Goal: Task Accomplishment & Management: Manage account settings

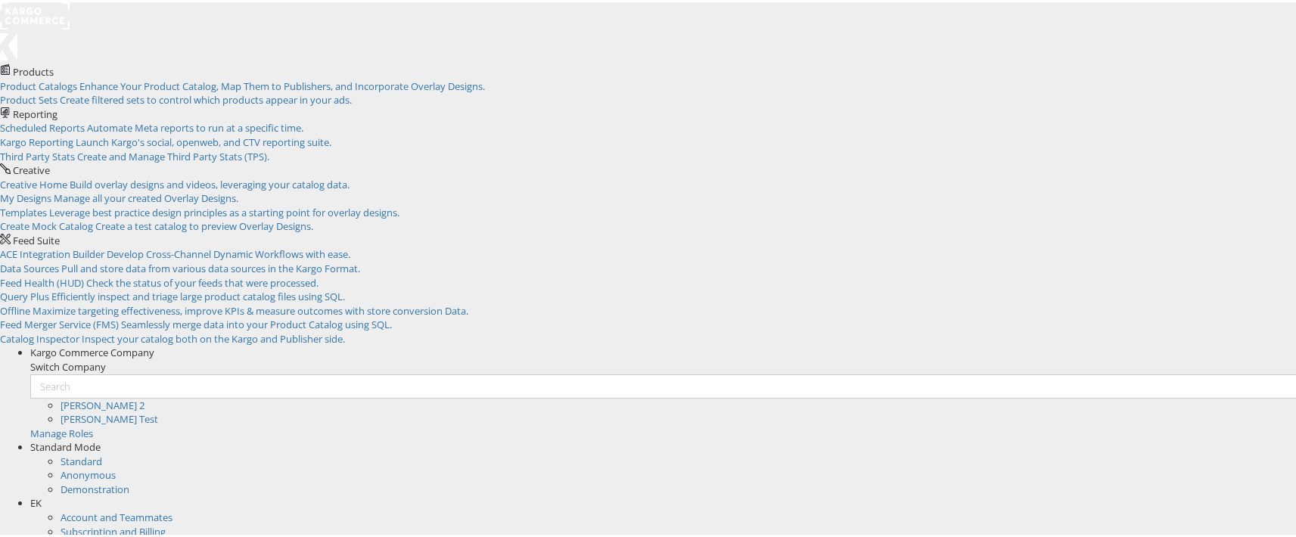
click at [52, 27] on rect at bounding box center [35, 13] width 70 height 27
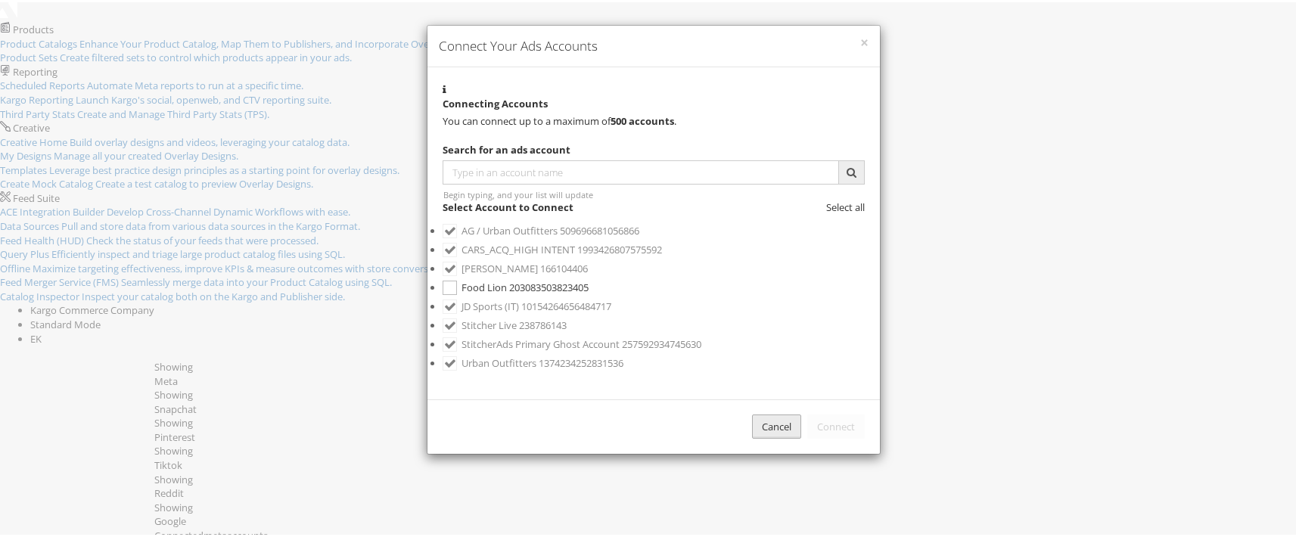
click at [752, 437] on div "Cancel" at bounding box center [776, 424] width 49 height 25
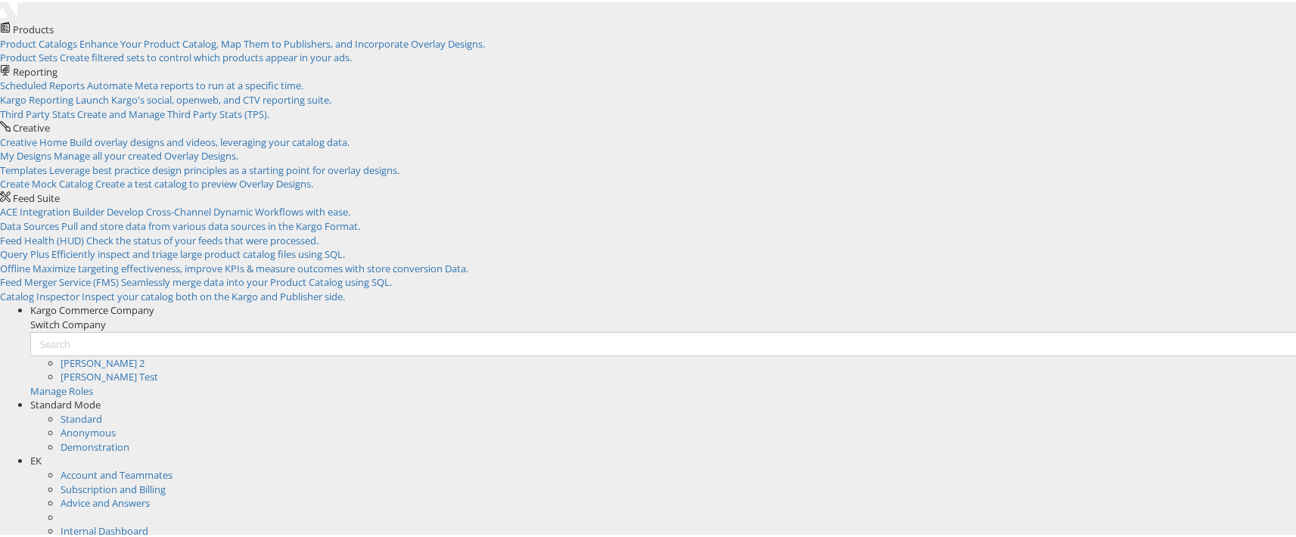
scroll to position [42, 0]
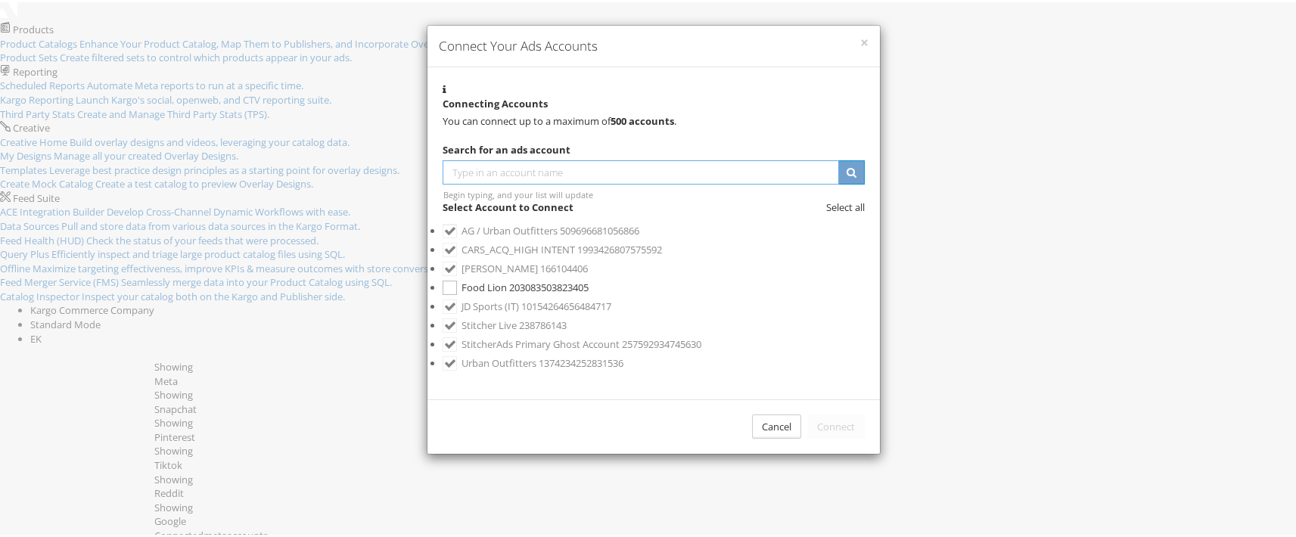
scroll to position [0, 0]
click at [585, 238] on label "AG / Urban Outfitters 509696681056866" at bounding box center [653, 228] width 422 height 19
click at [605, 238] on label "AG / Urban Outfitters 509696681056866" at bounding box center [653, 228] width 422 height 19
click at [633, 238] on label "AG / Urban Outfitters 509696681056866" at bounding box center [653, 228] width 422 height 19
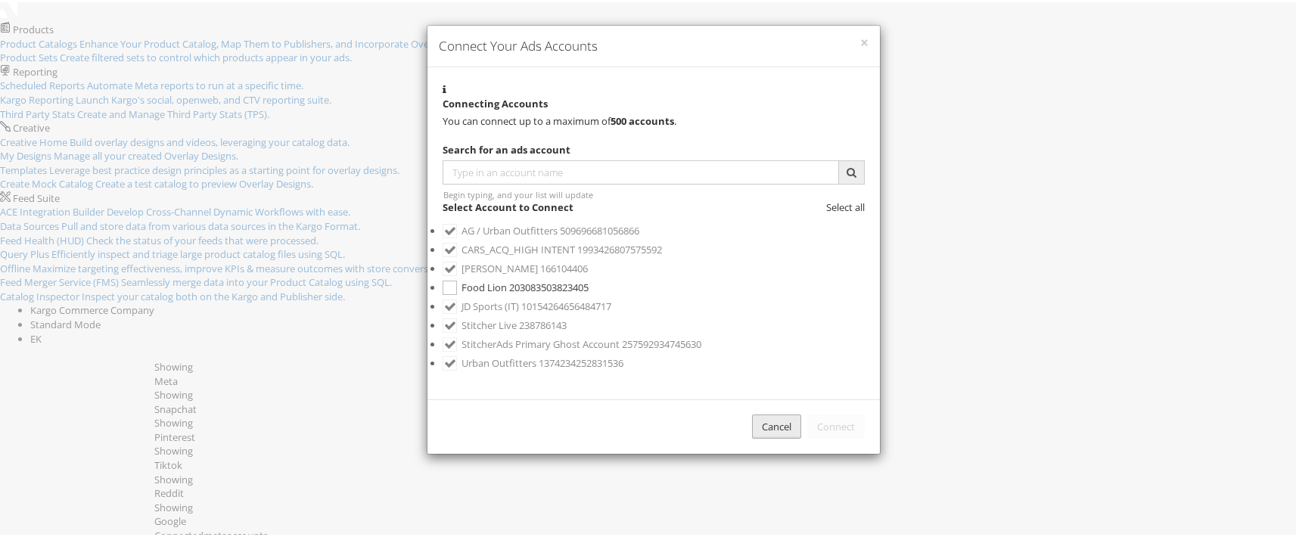
click at [752, 437] on div "Cancel" at bounding box center [776, 424] width 49 height 25
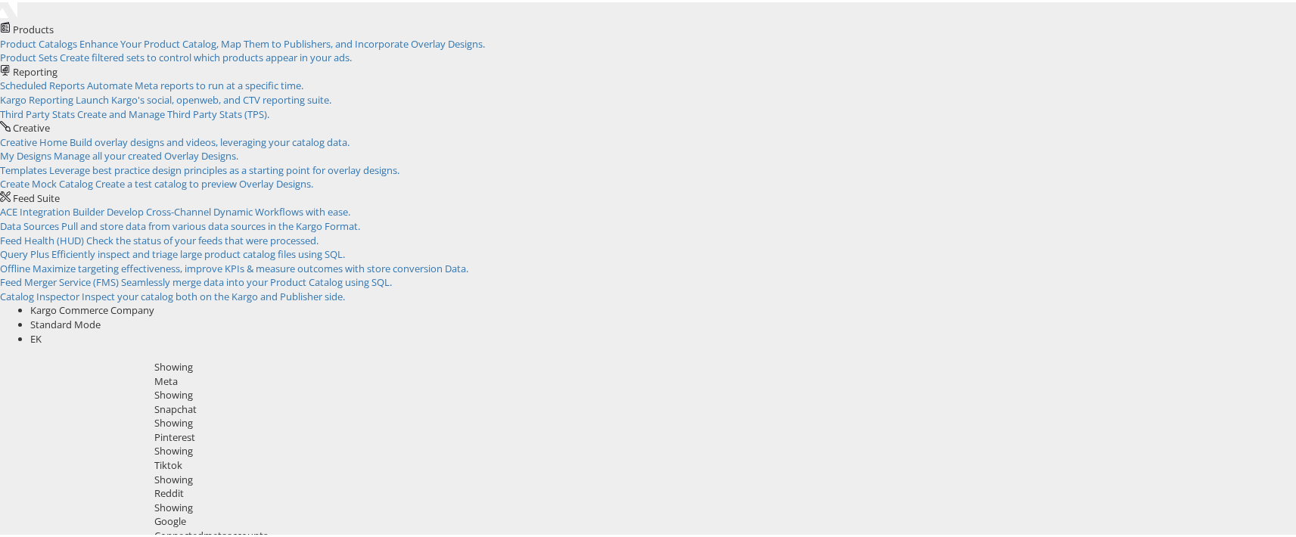
scroll to position [0, 0]
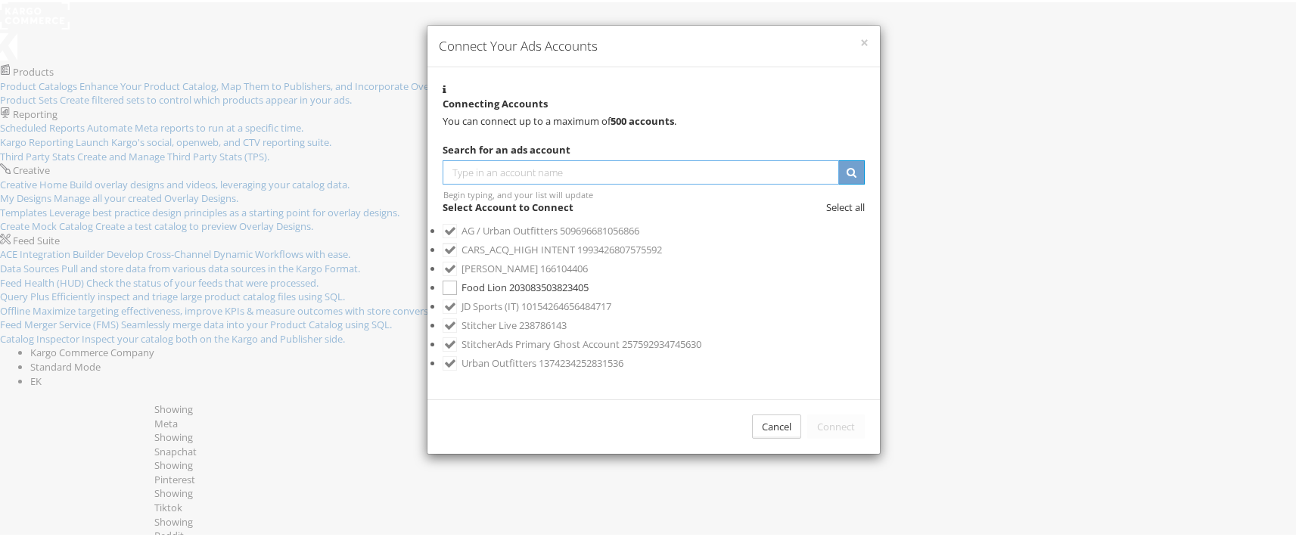
scroll to position [0, 5]
click at [860, 48] on button "×" at bounding box center [864, 40] width 8 height 15
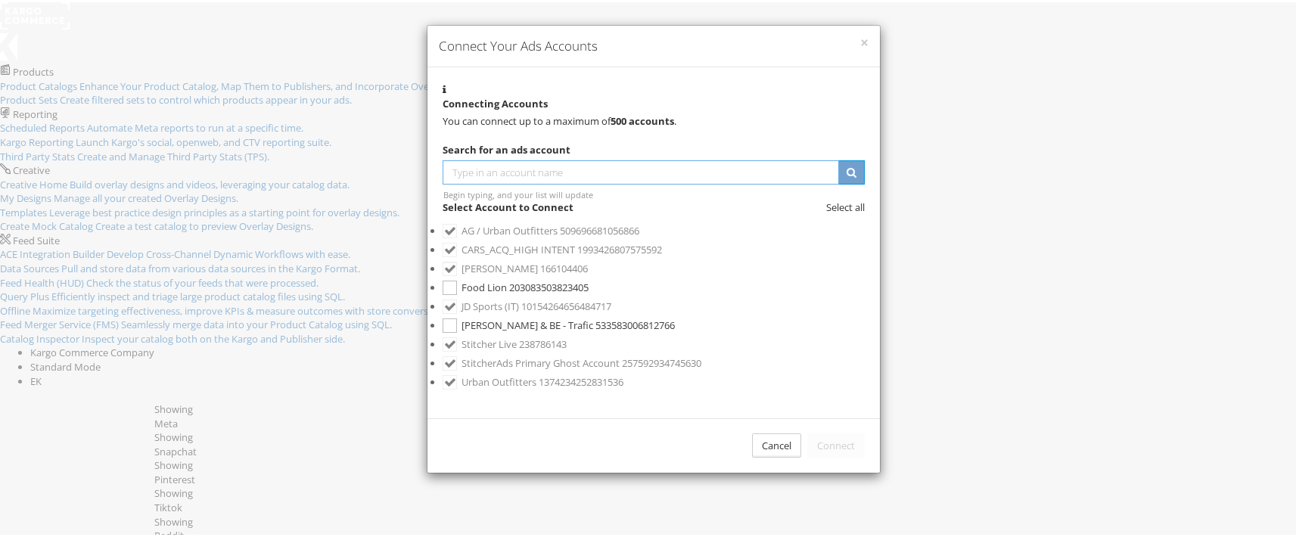
scroll to position [88, 0]
click at [593, 316] on span "[PERSON_NAME] & BE - Trafic" at bounding box center [527, 323] width 132 height 14
click at [824, 445] on button "Connect" at bounding box center [835, 443] width 57 height 25
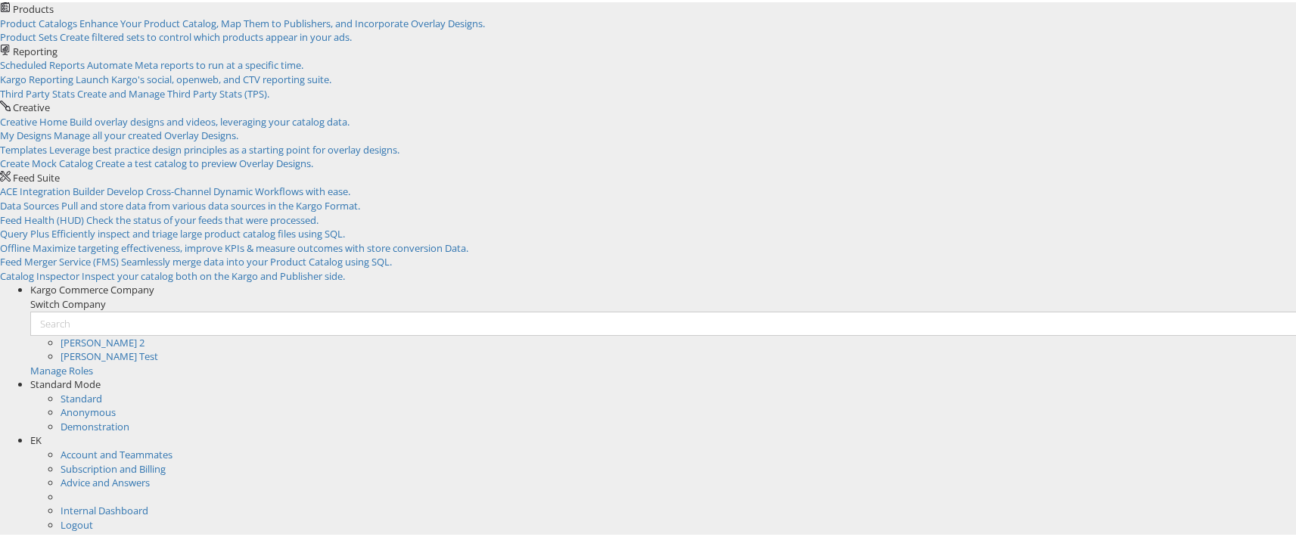
scroll to position [70, 0]
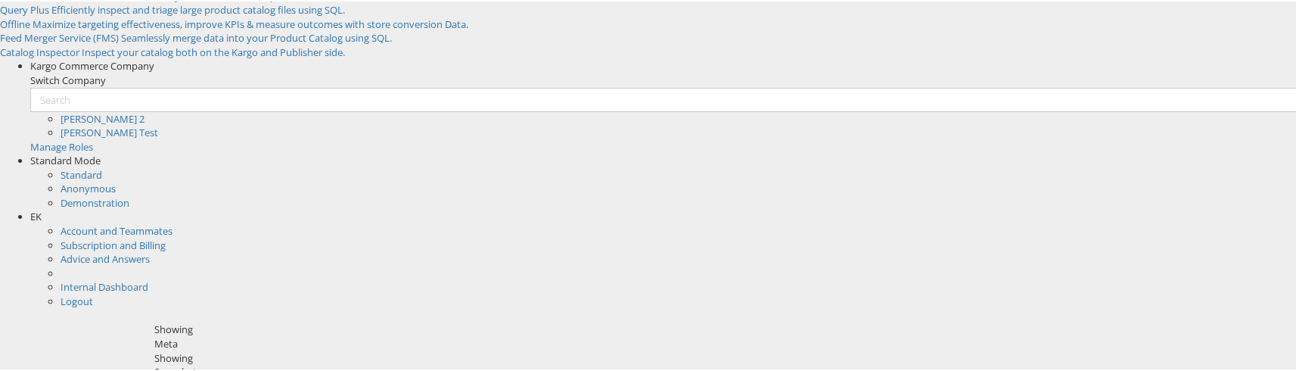
scroll to position [294, 0]
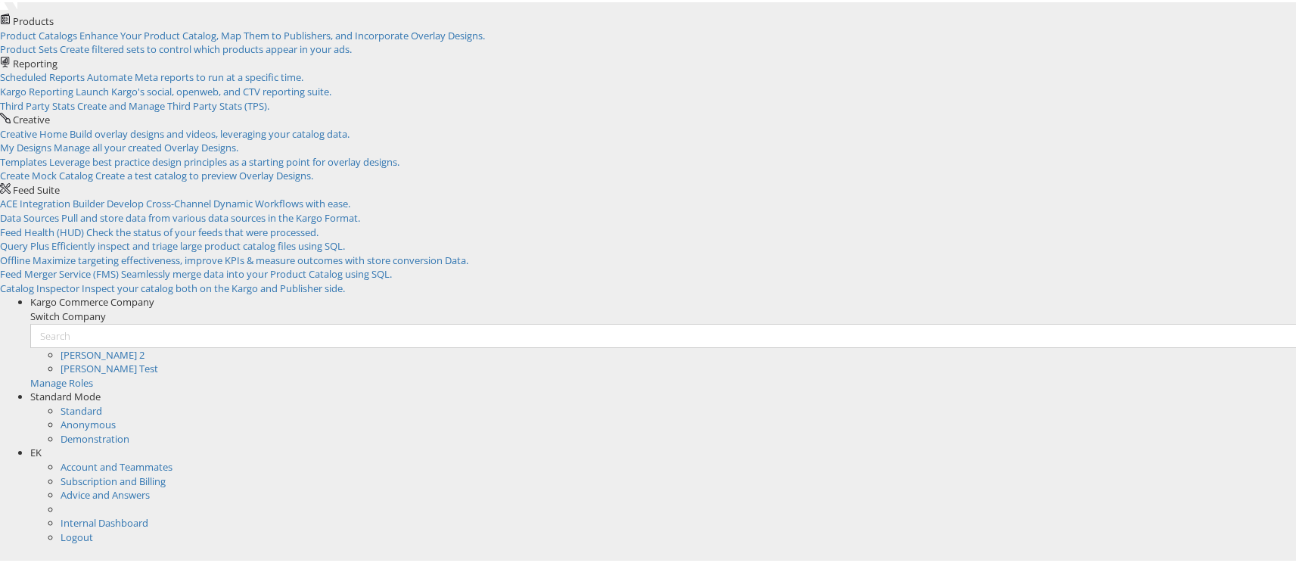
scroll to position [53, 0]
